Goal: Task Accomplishment & Management: Use online tool/utility

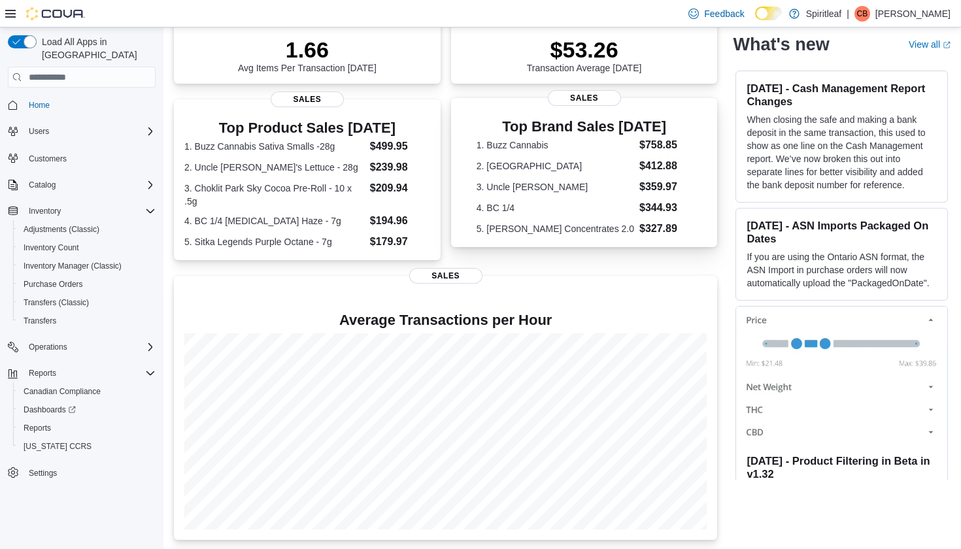
scroll to position [200, 0]
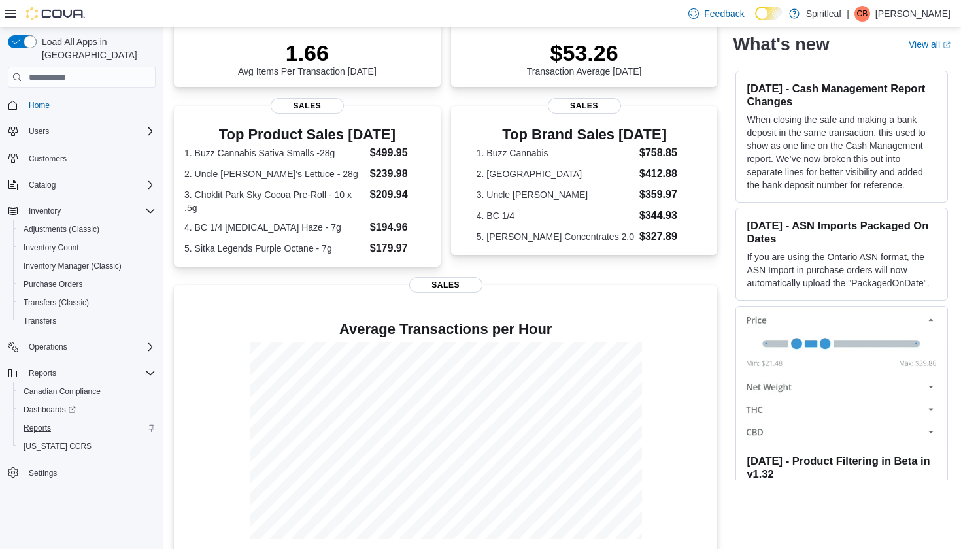
click at [39, 423] on span "Reports" at bounding box center [37, 428] width 27 height 10
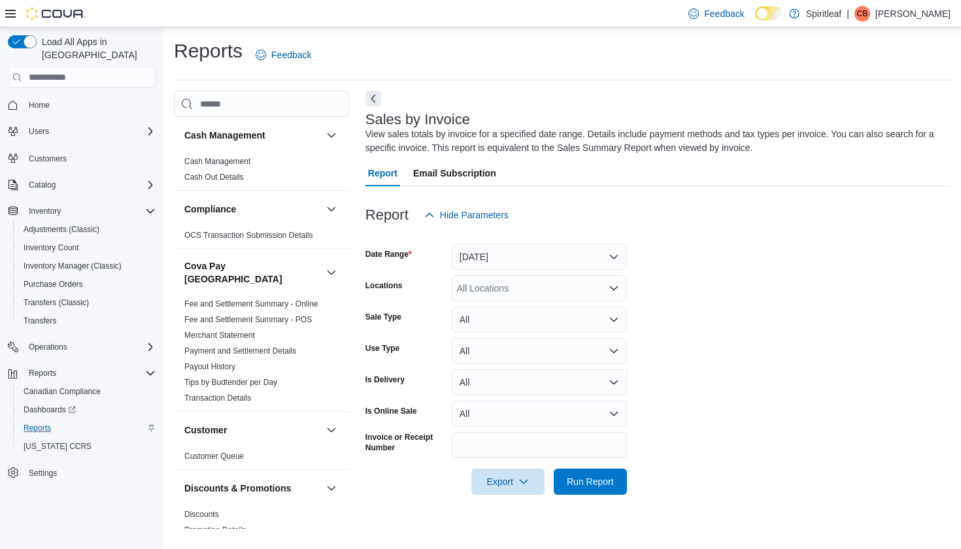
click at [488, 257] on button "[DATE]" at bounding box center [539, 257] width 175 height 26
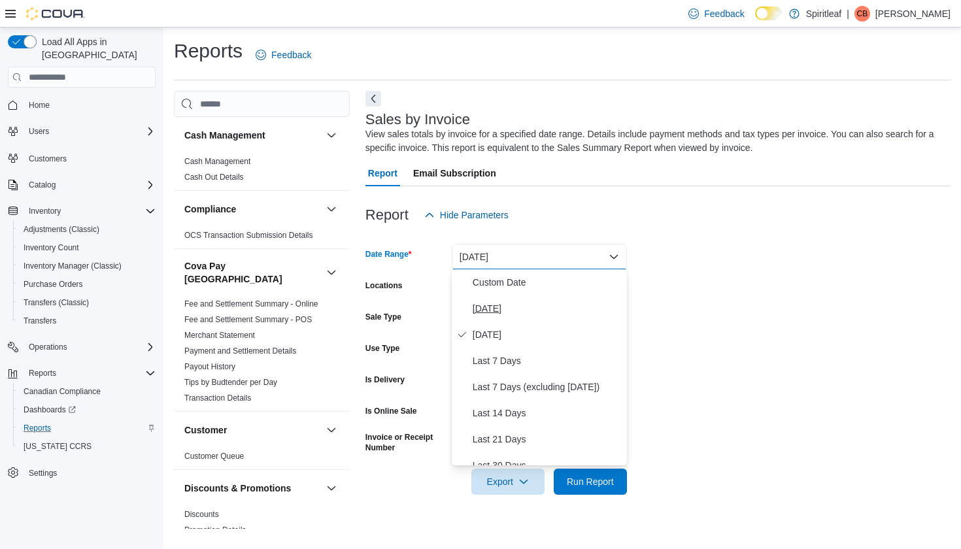
click at [501, 309] on span "[DATE]" at bounding box center [547, 309] width 149 height 16
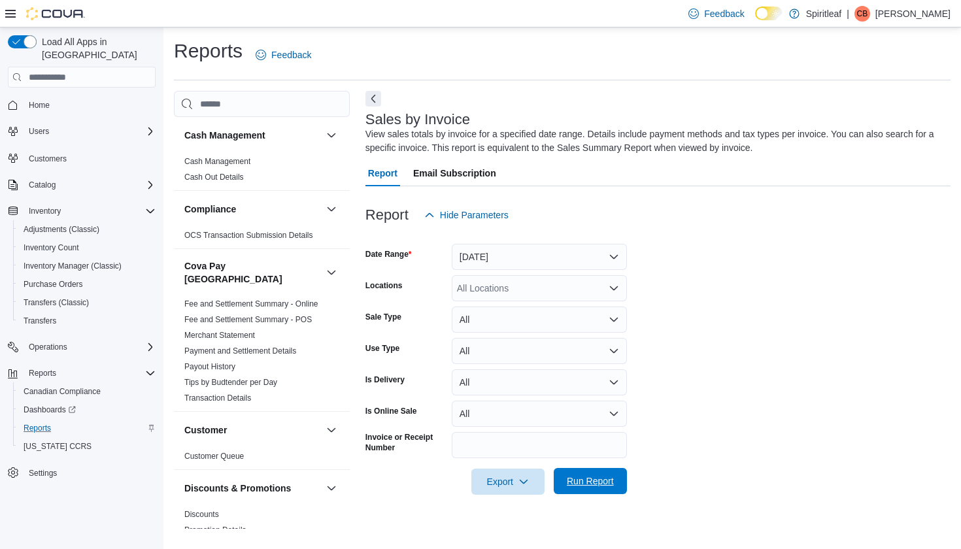
click at [598, 480] on span "Run Report" at bounding box center [590, 481] width 47 height 13
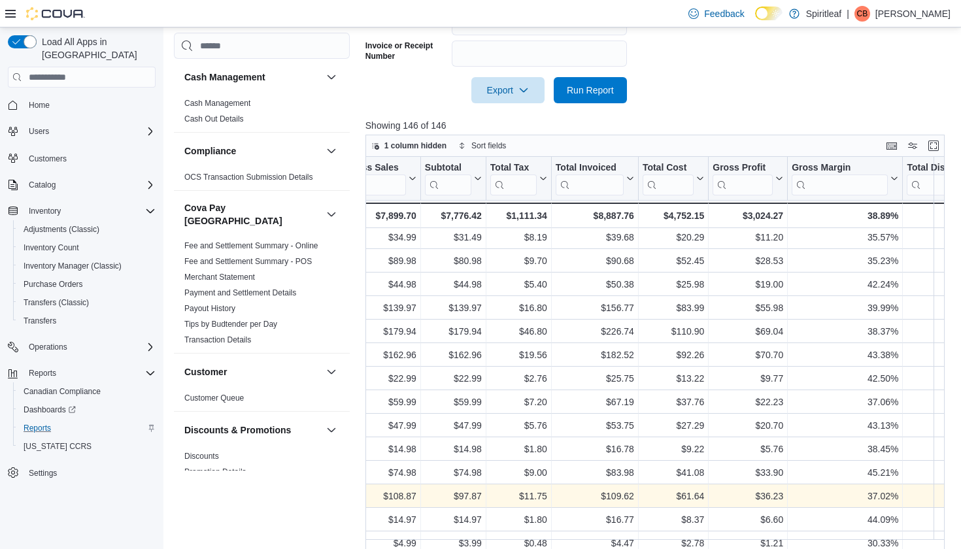
scroll to position [3, 774]
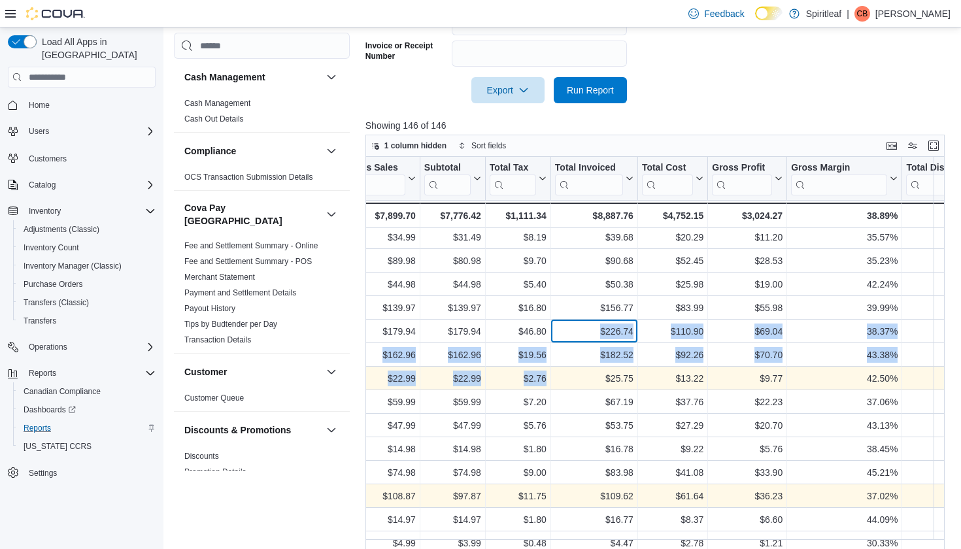
drag, startPoint x: 606, startPoint y: 452, endPoint x: 585, endPoint y: 371, distance: 83.6
